Goal: Transaction & Acquisition: Book appointment/travel/reservation

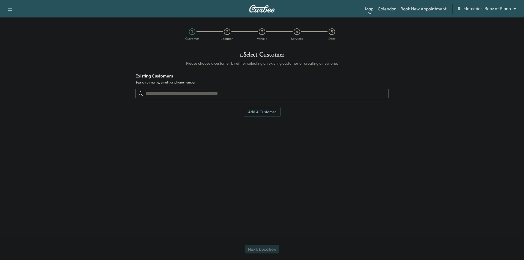
click at [264, 94] on input "text" at bounding box center [261, 93] width 253 height 11
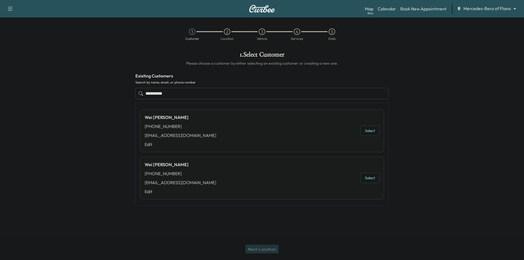
click at [372, 132] on button "Select" at bounding box center [369, 131] width 19 height 10
type input "********"
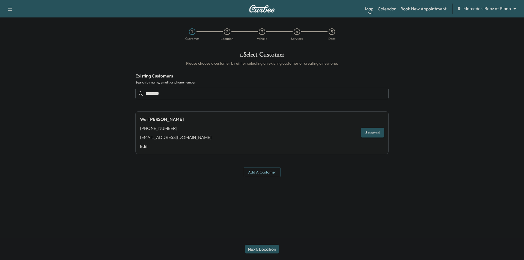
click at [268, 249] on button "Next: Location" at bounding box center [261, 249] width 33 height 9
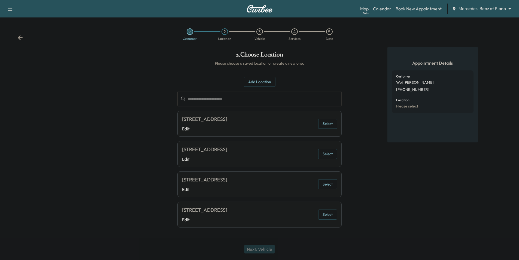
click at [330, 123] on button "Select" at bounding box center [327, 124] width 19 height 10
click at [254, 249] on button "Next: Vehicle" at bounding box center [260, 249] width 30 height 9
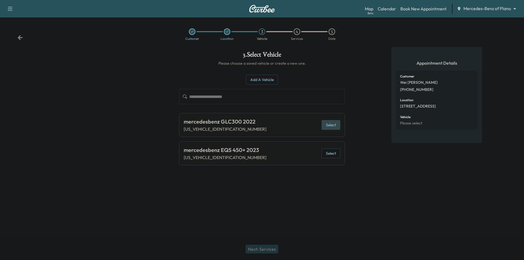
click at [336, 128] on button "Select" at bounding box center [330, 125] width 19 height 10
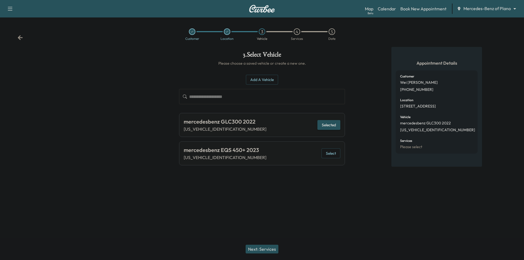
click at [261, 249] on button "Next: Services" at bounding box center [261, 249] width 33 height 9
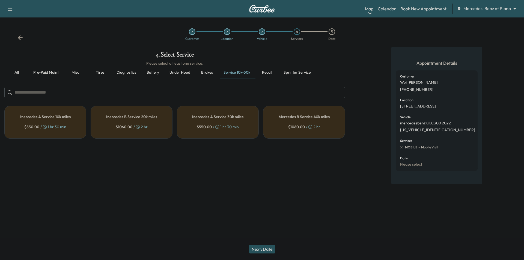
click at [221, 95] on input "text" at bounding box center [174, 92] width 340 height 11
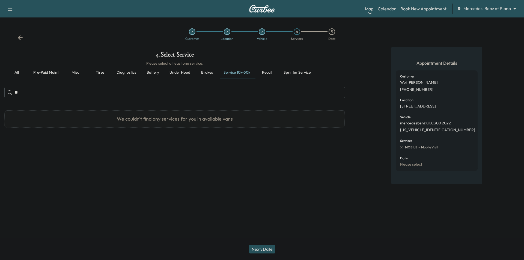
type input "*"
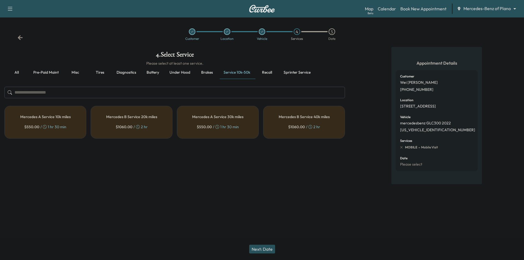
click at [56, 73] on button "Pre-paid maint" at bounding box center [46, 72] width 34 height 13
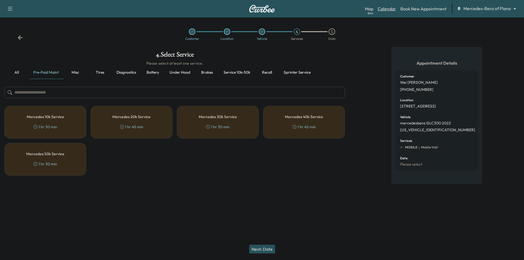
click at [387, 9] on link "Calendar" at bounding box center [386, 8] width 18 height 7
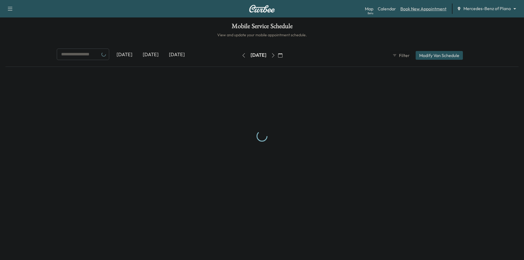
click at [411, 10] on link "Book New Appointment" at bounding box center [423, 8] width 46 height 7
